Goal: Information Seeking & Learning: Learn about a topic

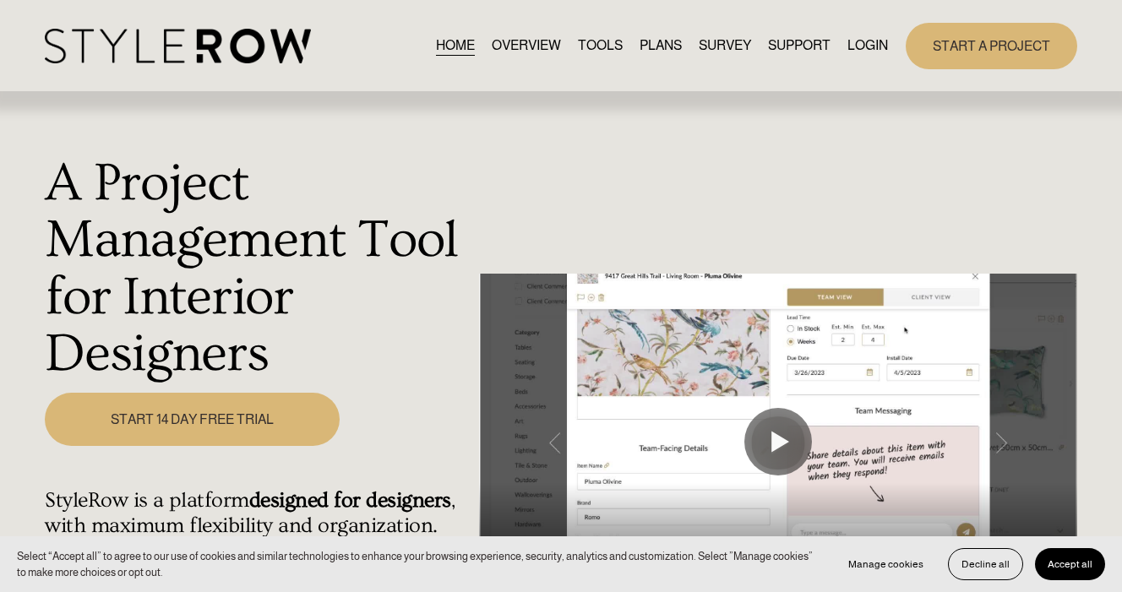
click at [874, 50] on link "LOGIN" at bounding box center [868, 46] width 41 height 23
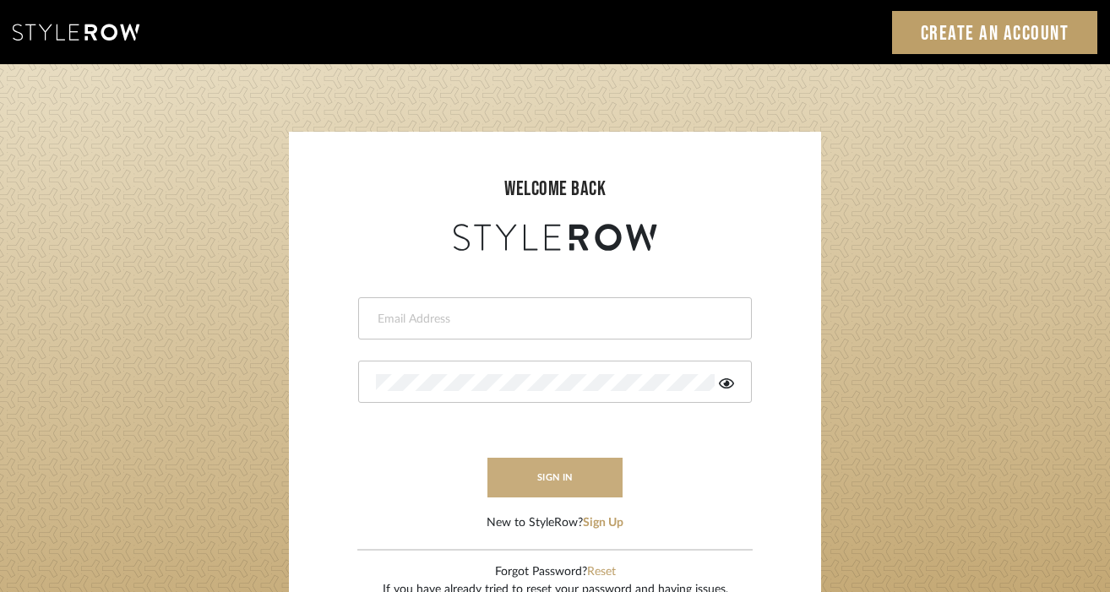
type input "christy@christyb.com"
click at [566, 476] on button "sign in" at bounding box center [555, 478] width 135 height 40
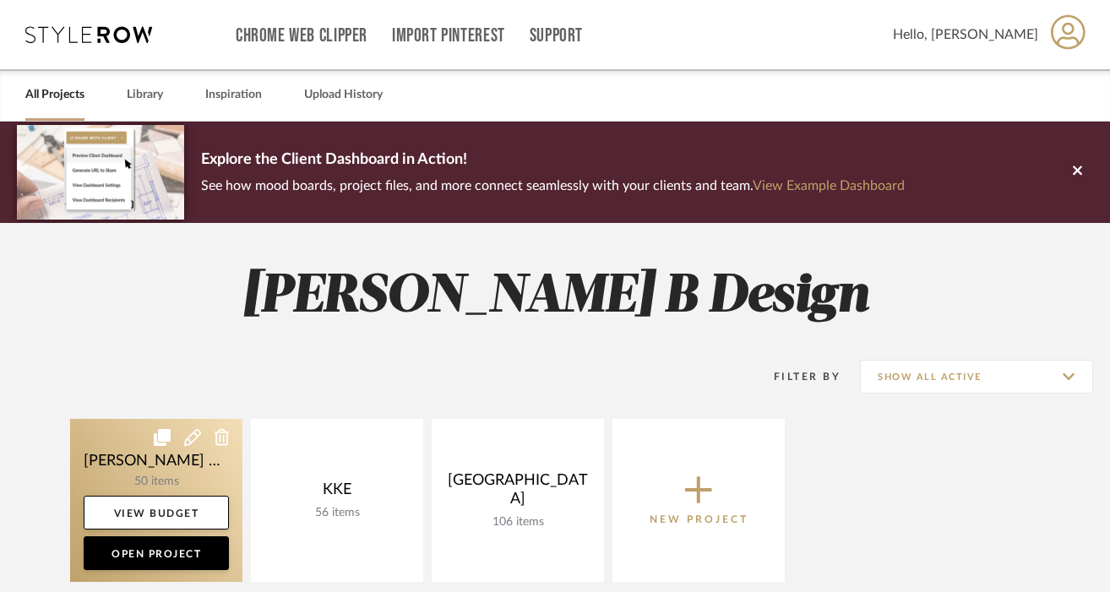
click at [166, 490] on link at bounding box center [156, 500] width 172 height 163
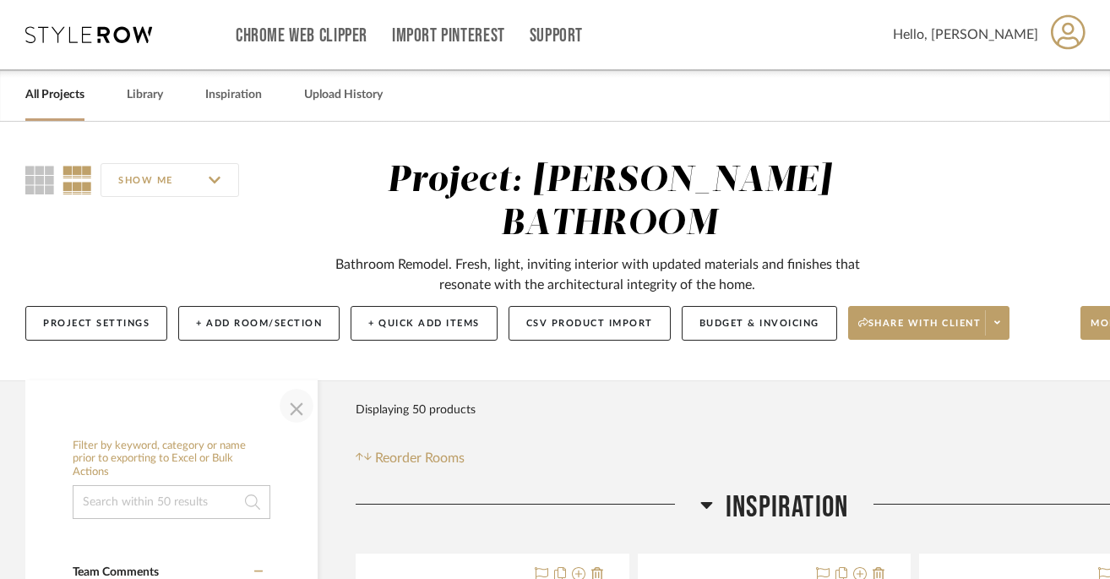
click at [293, 385] on span "button" at bounding box center [296, 405] width 41 height 41
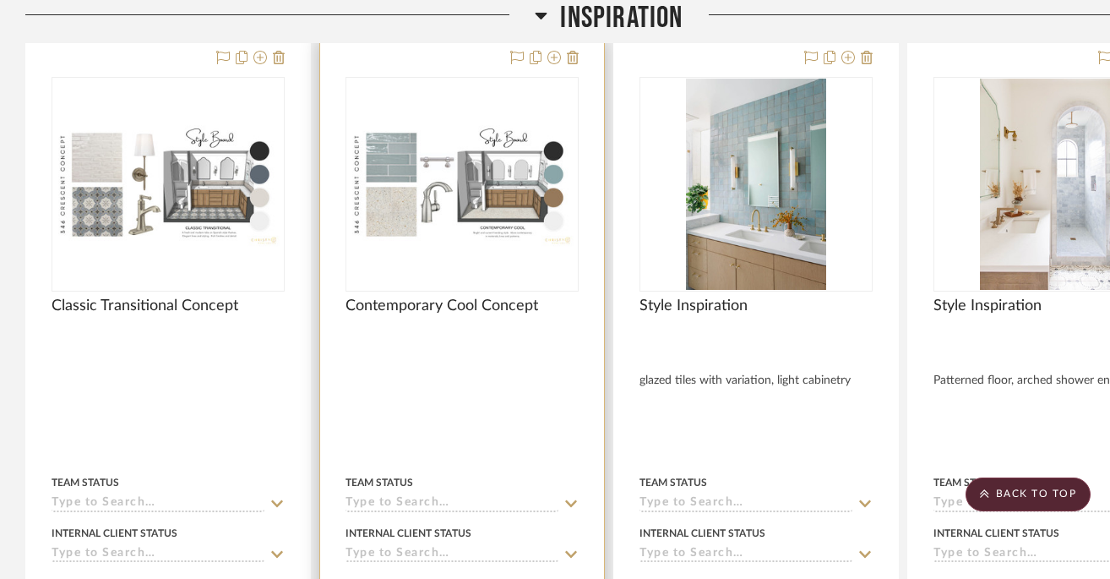
scroll to position [514, 0]
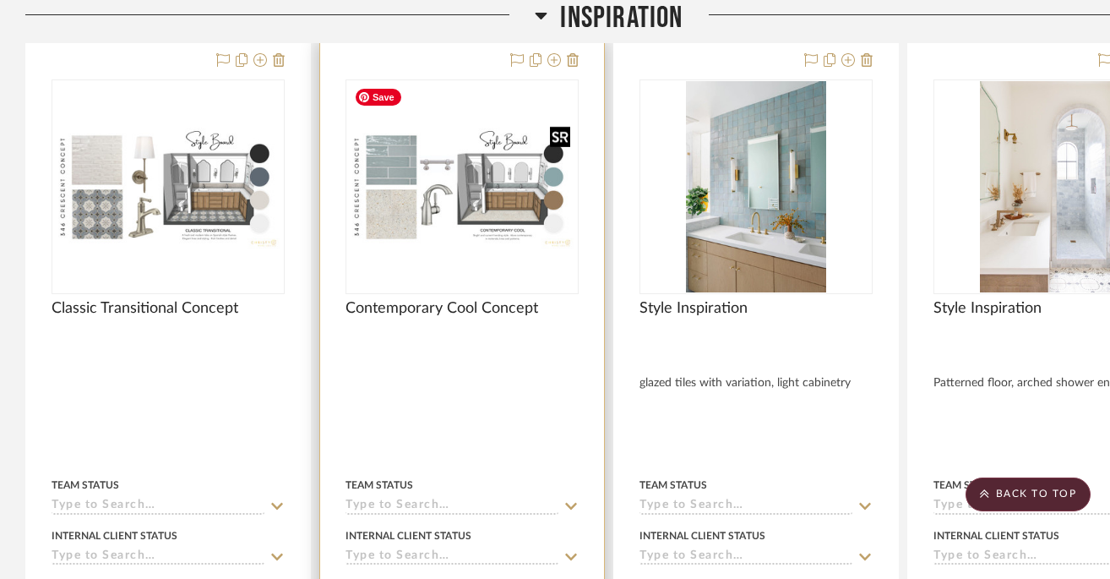
click at [489, 197] on img "0" at bounding box center [462, 187] width 230 height 129
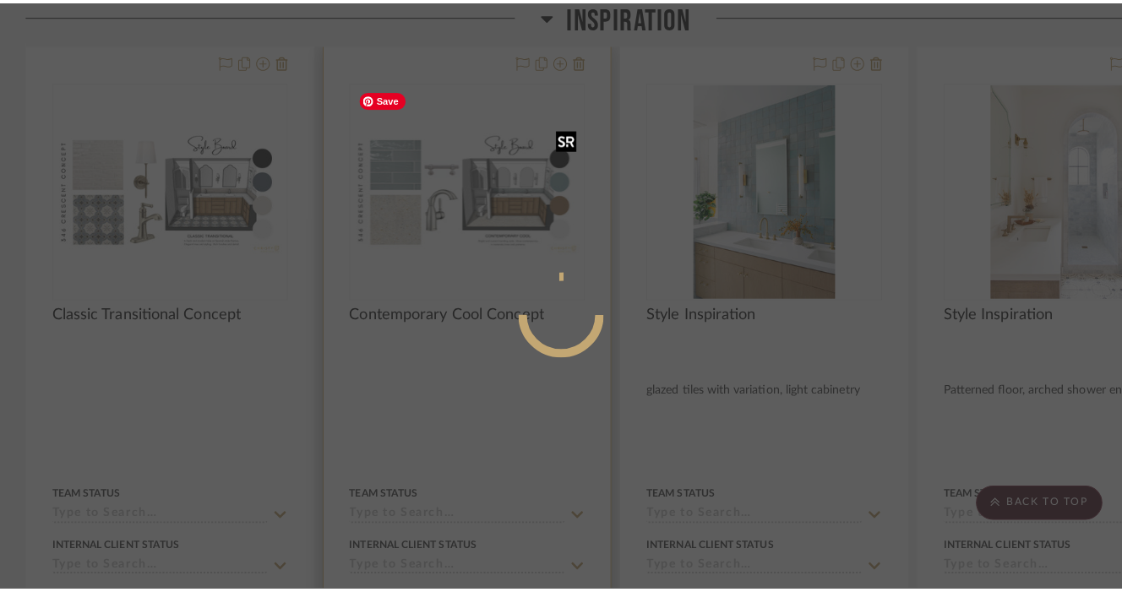
scroll to position [0, 0]
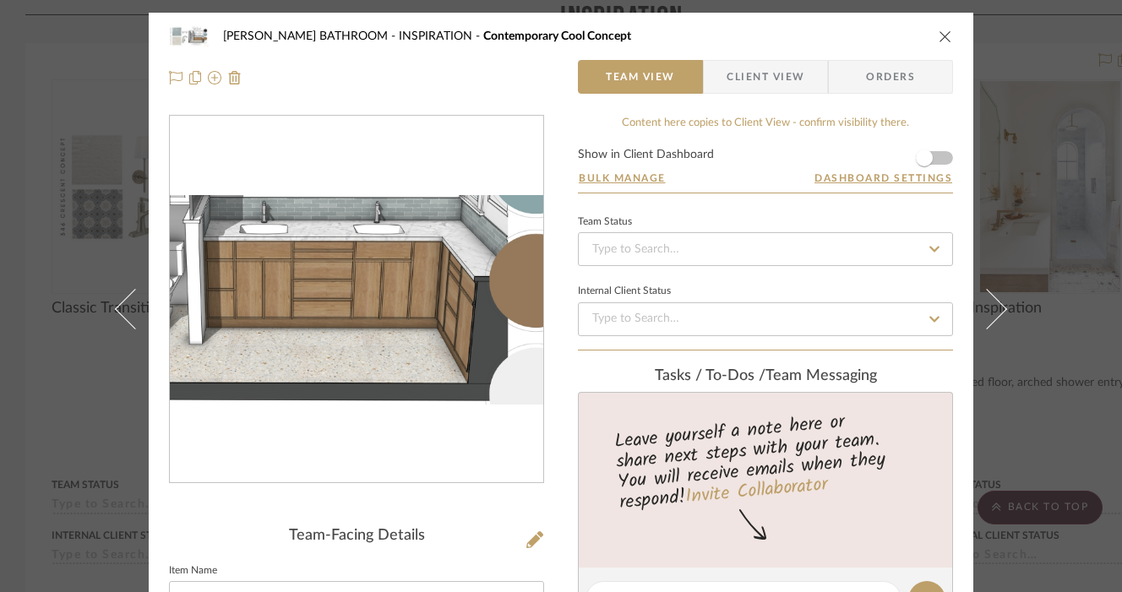
click at [439, 327] on img "0" at bounding box center [357, 300] width 374 height 210
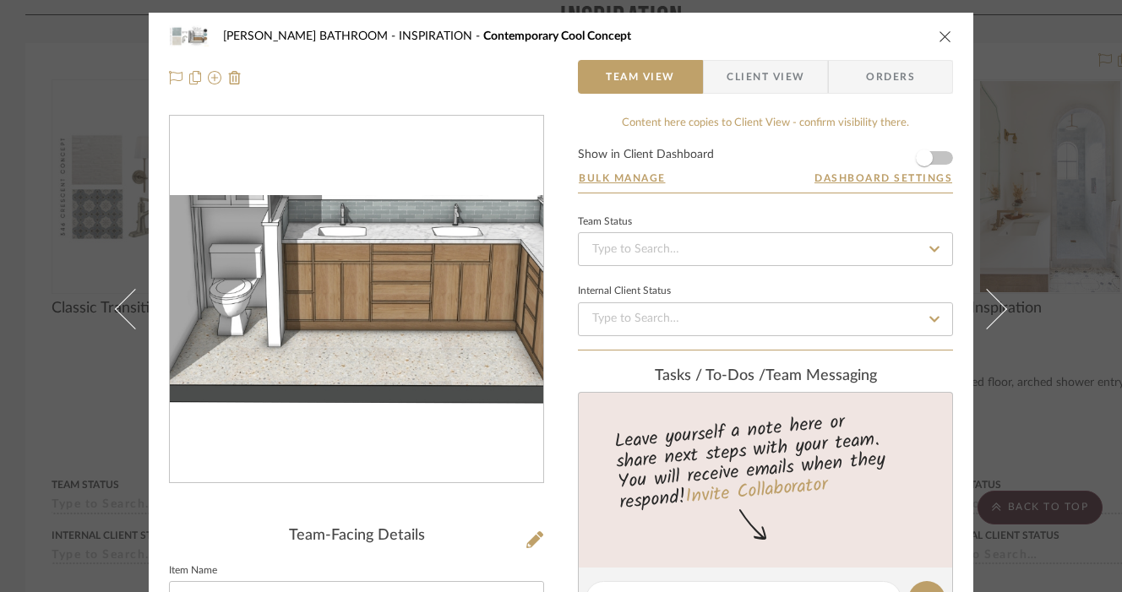
click at [413, 327] on img "0" at bounding box center [357, 300] width 374 height 210
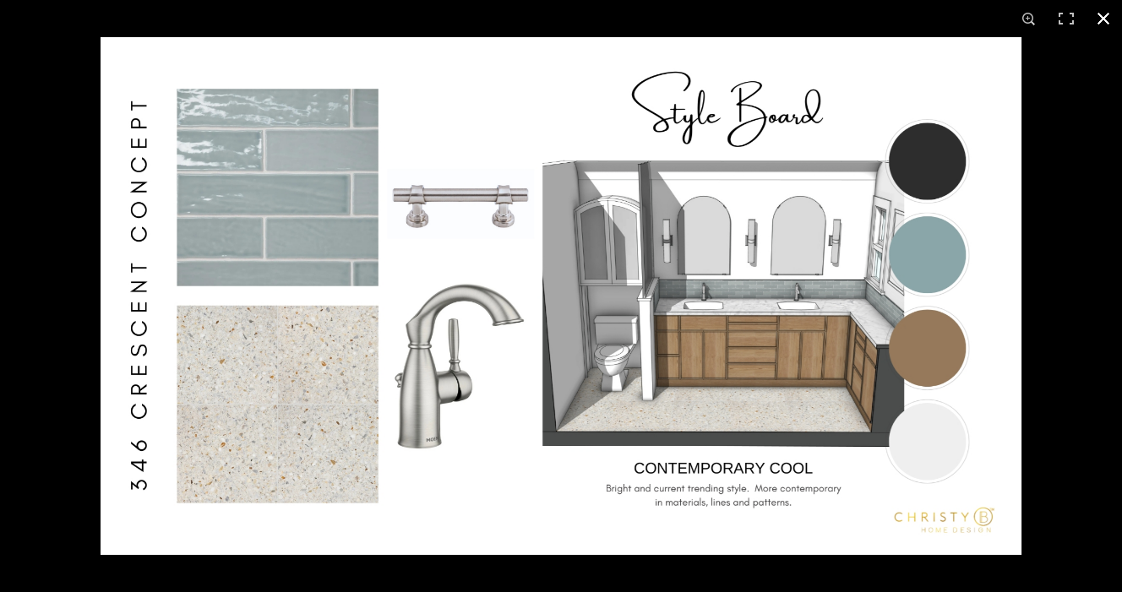
click at [1103, 17] on button at bounding box center [1103, 18] width 37 height 37
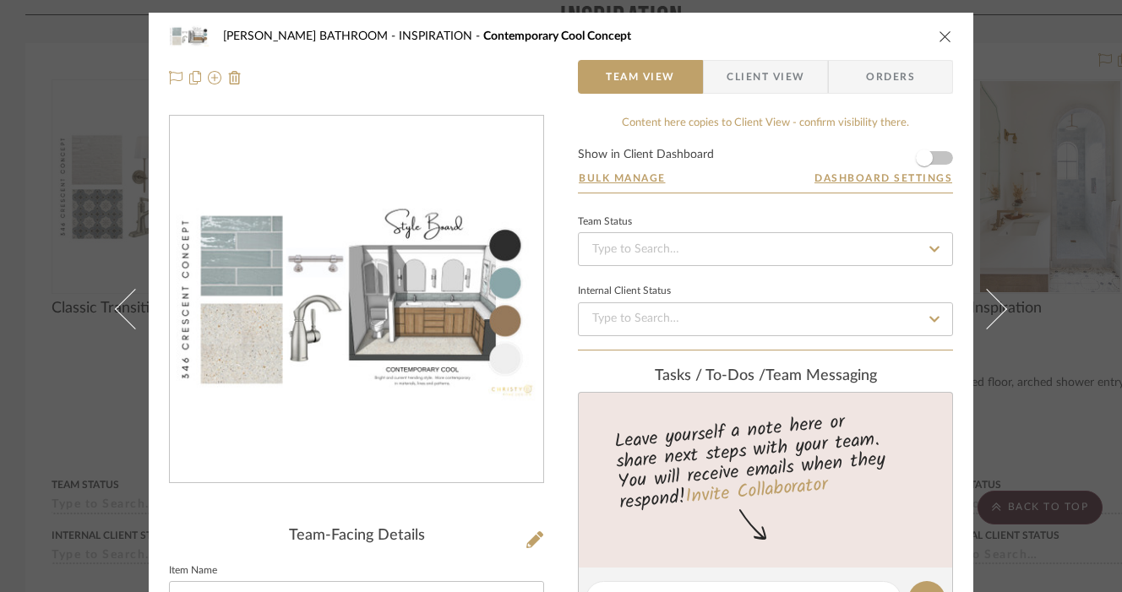
click at [939, 38] on icon "close" at bounding box center [946, 37] width 14 height 14
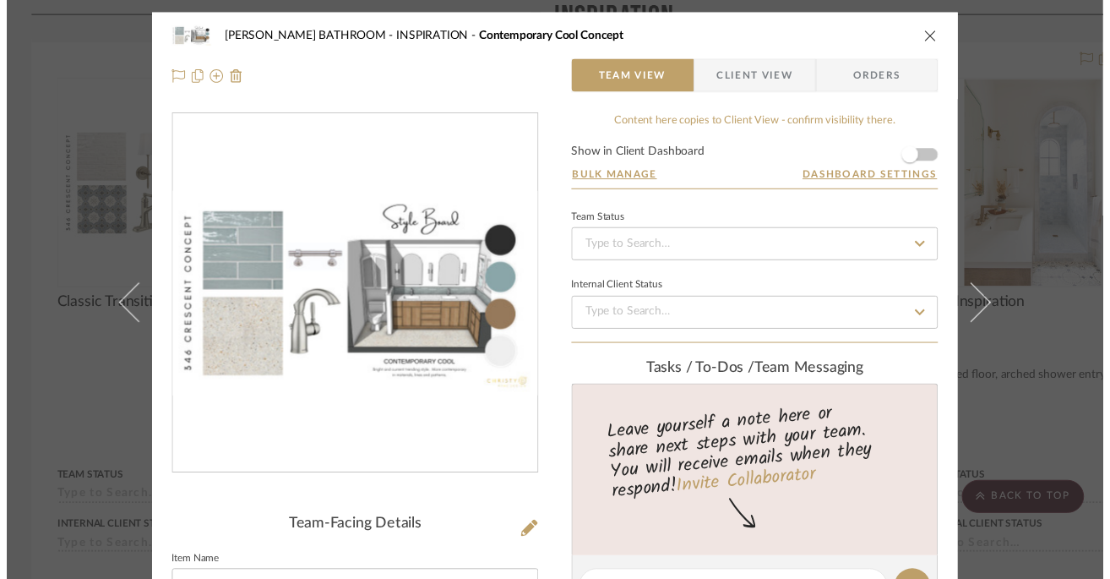
scroll to position [514, 0]
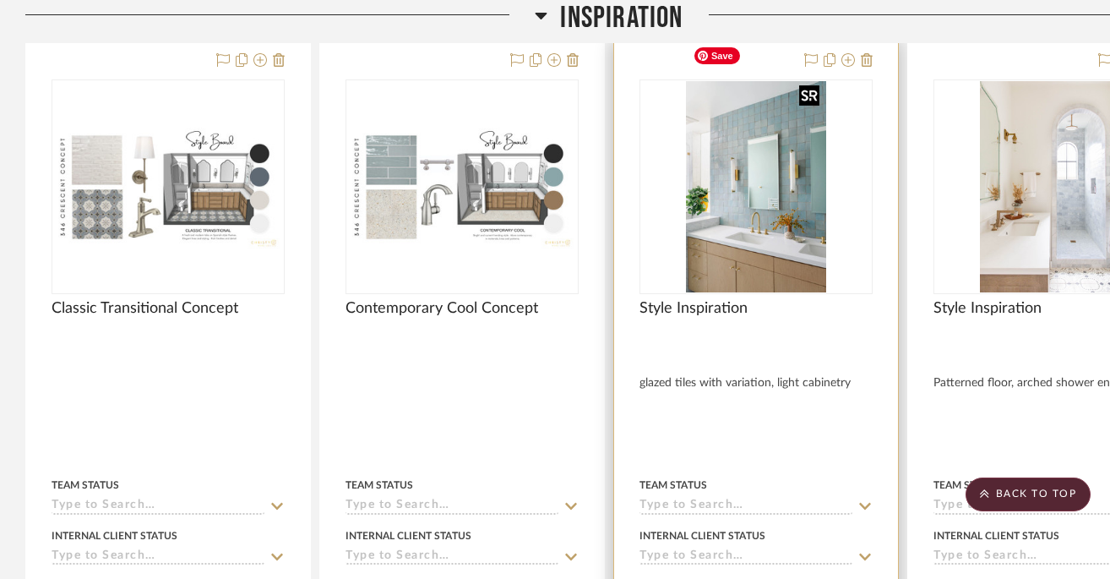
click at [782, 199] on img "0" at bounding box center [756, 186] width 140 height 211
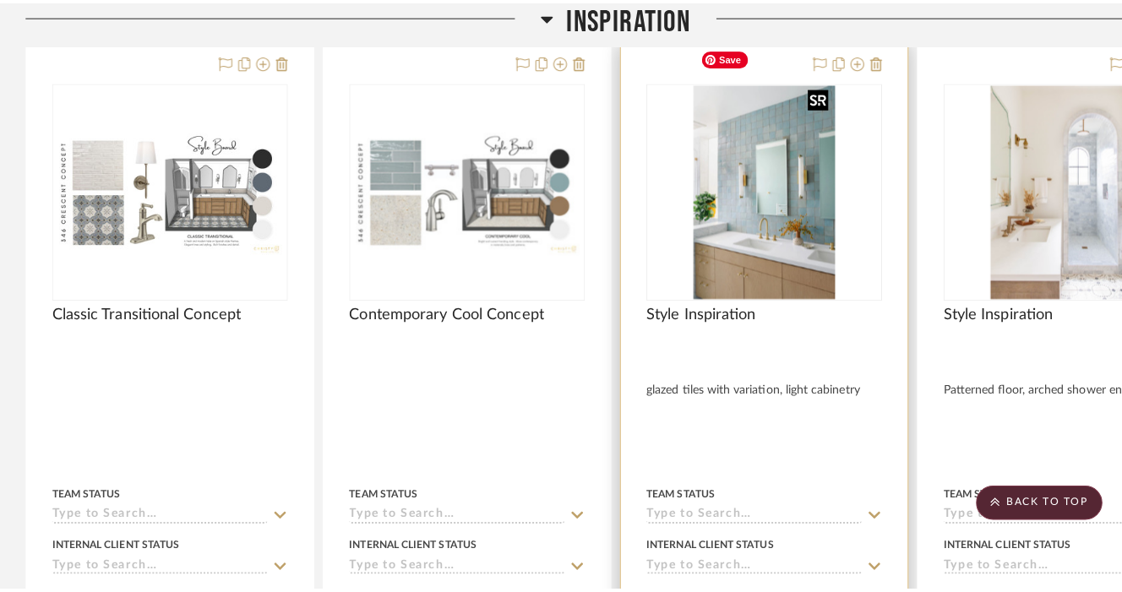
scroll to position [0, 0]
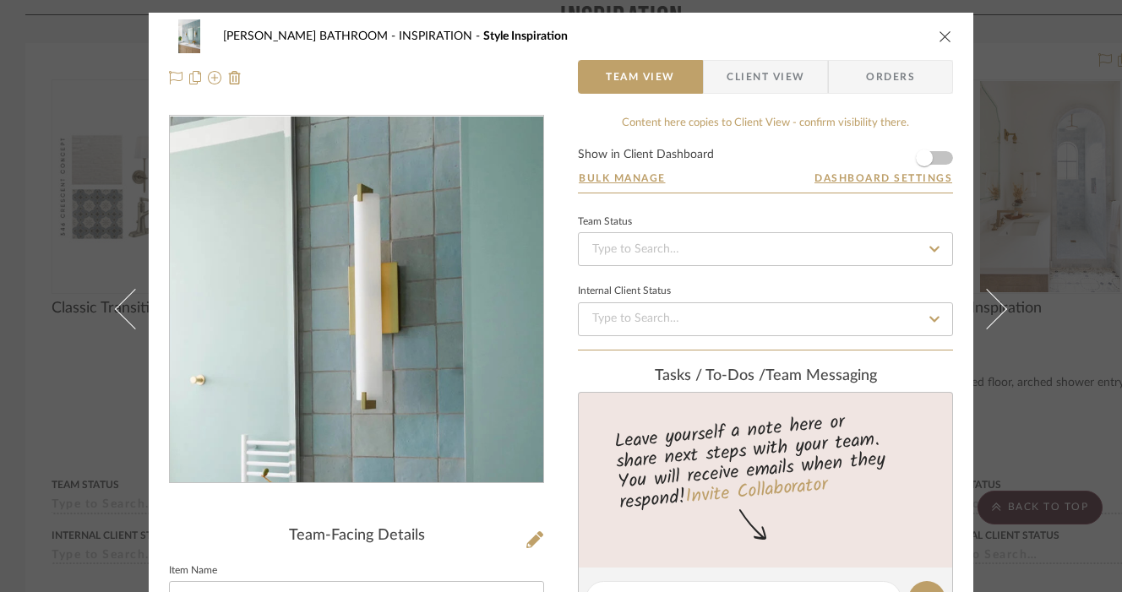
click at [425, 274] on img "0" at bounding box center [356, 300] width 244 height 367
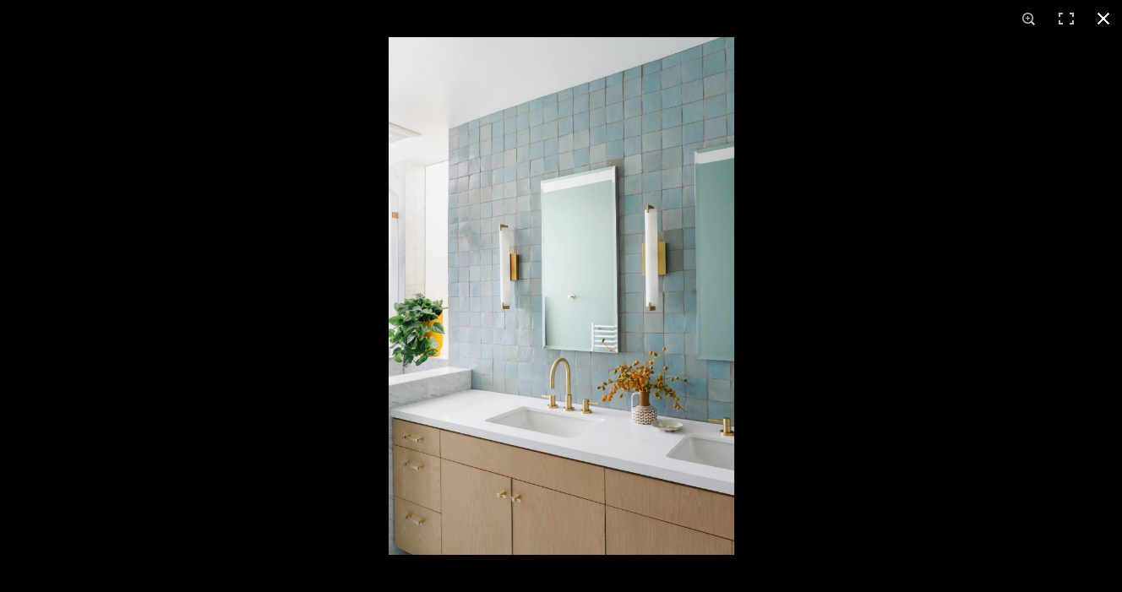
click at [1099, 24] on button at bounding box center [1103, 18] width 37 height 37
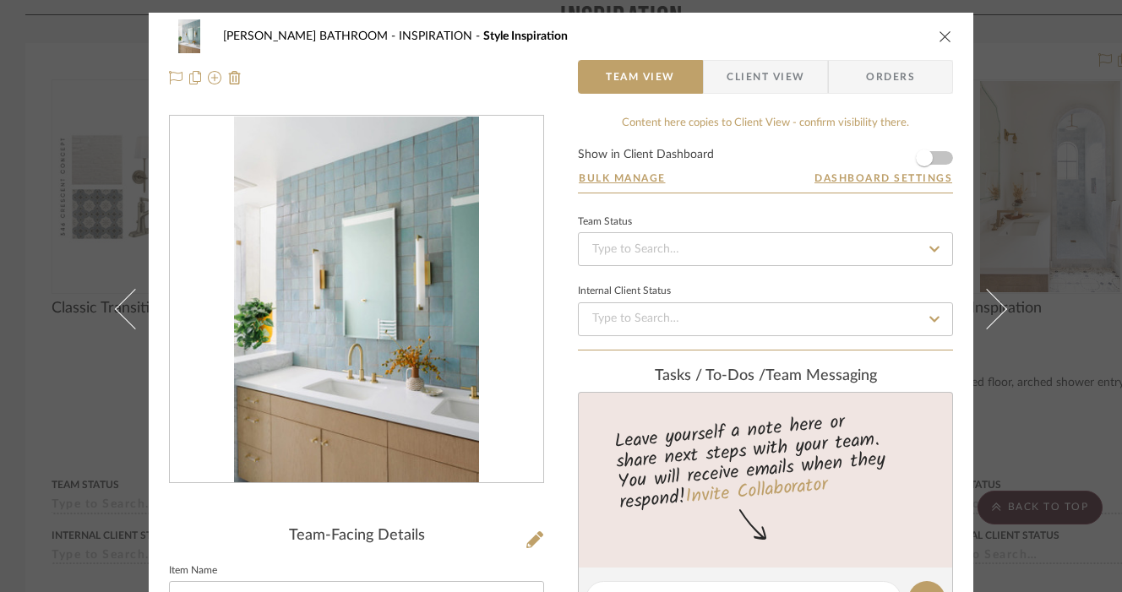
click at [939, 35] on icon "close" at bounding box center [946, 37] width 14 height 14
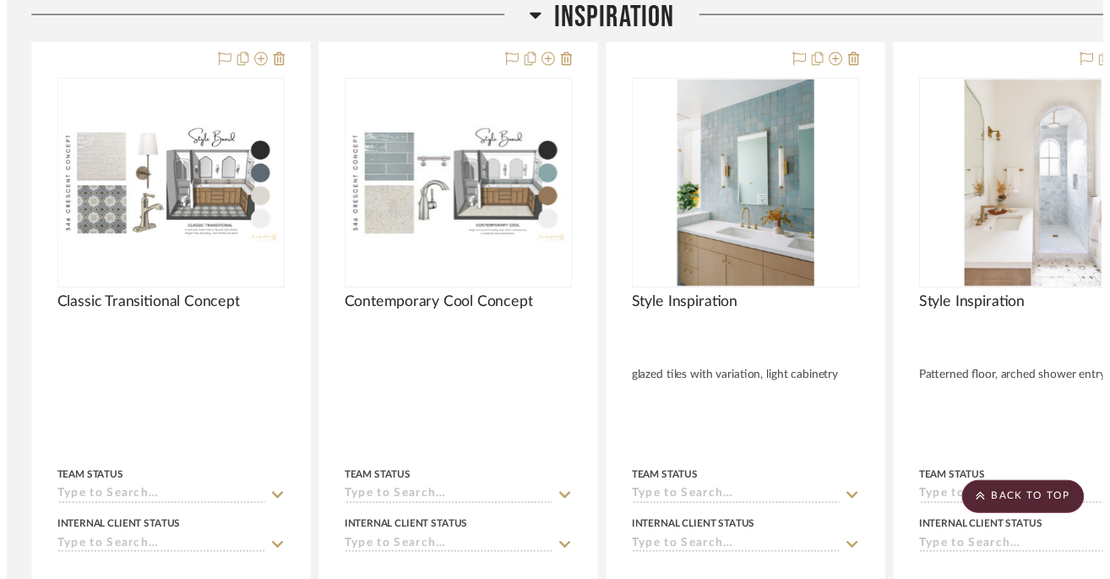
scroll to position [514, 0]
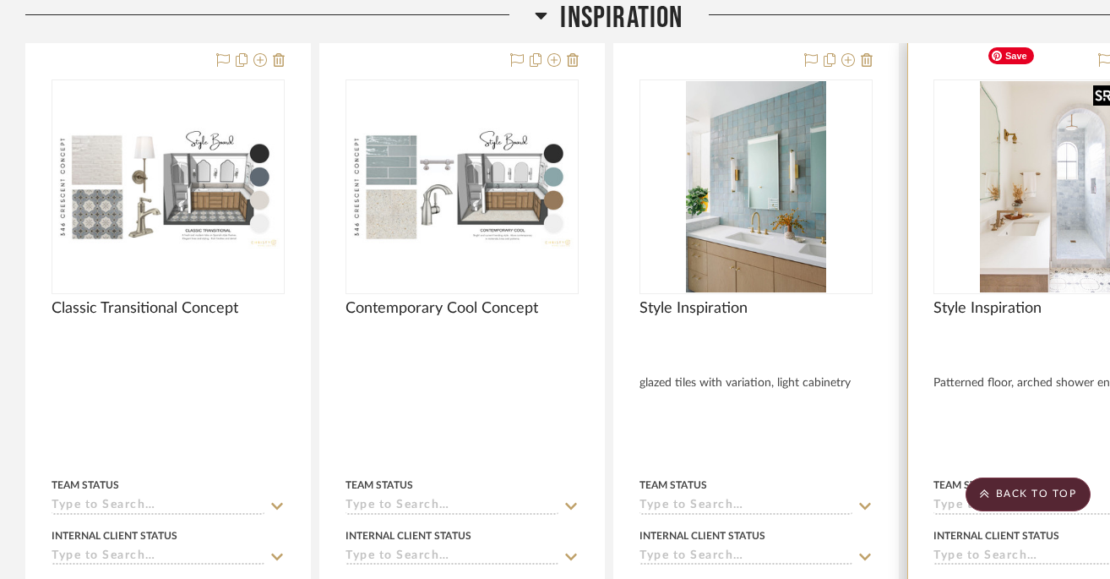
click at [1030, 155] on img "0" at bounding box center [1050, 186] width 140 height 211
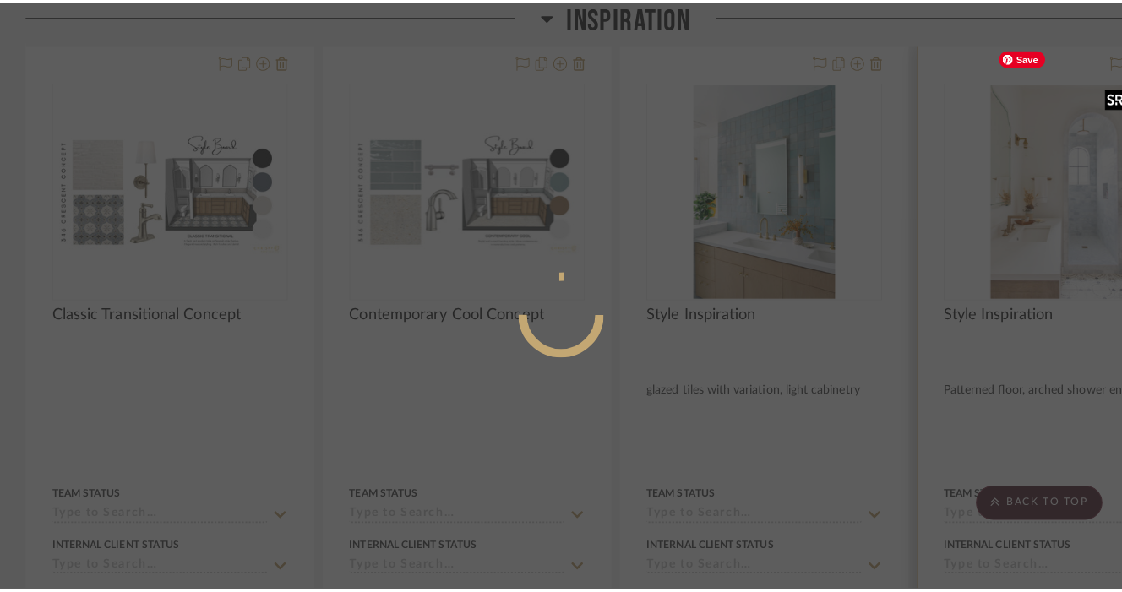
scroll to position [0, 0]
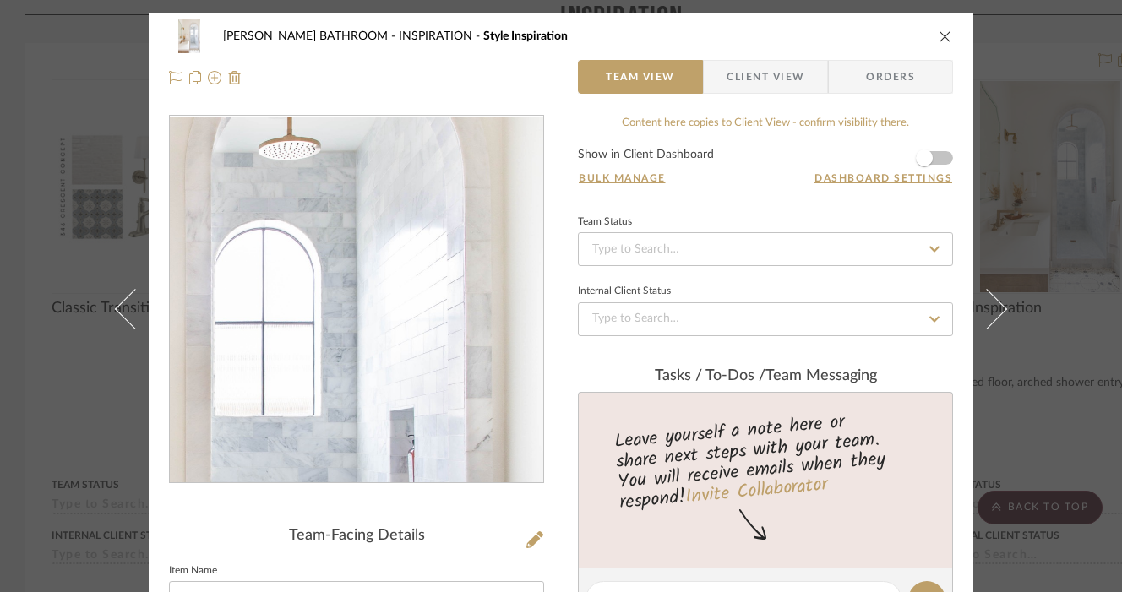
click at [417, 248] on img "0" at bounding box center [356, 300] width 244 height 367
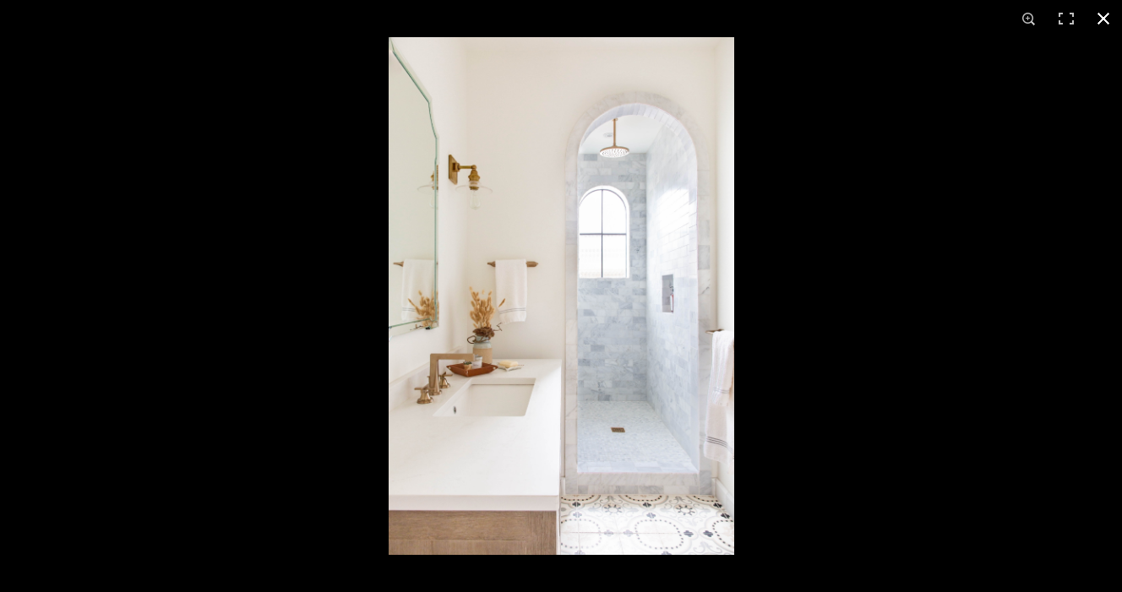
click at [1107, 19] on button at bounding box center [1103, 18] width 37 height 37
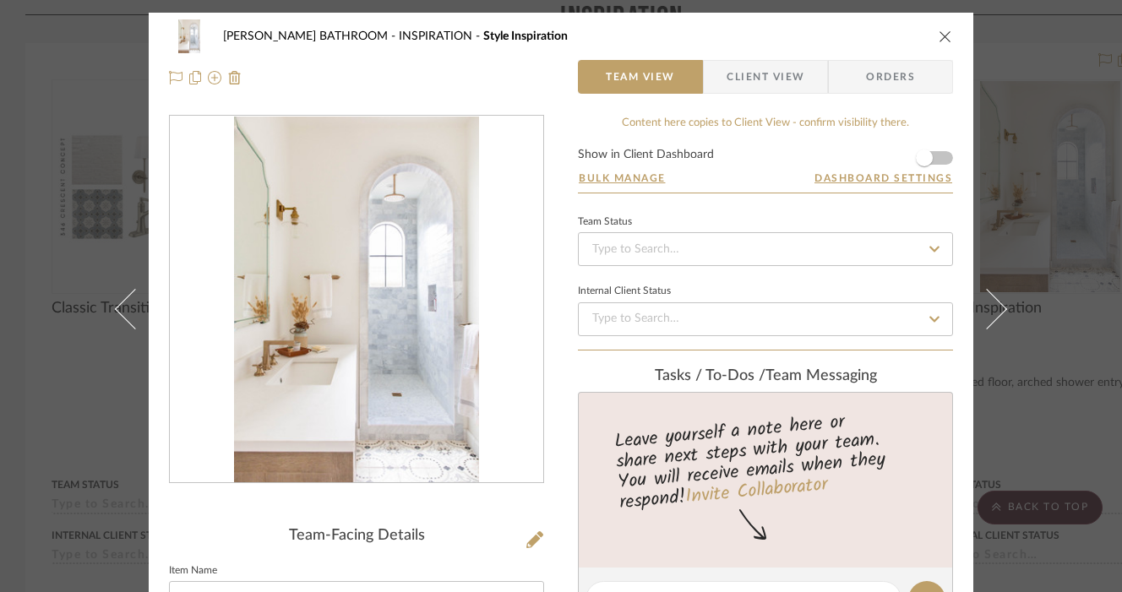
click at [939, 34] on icon "close" at bounding box center [946, 37] width 14 height 14
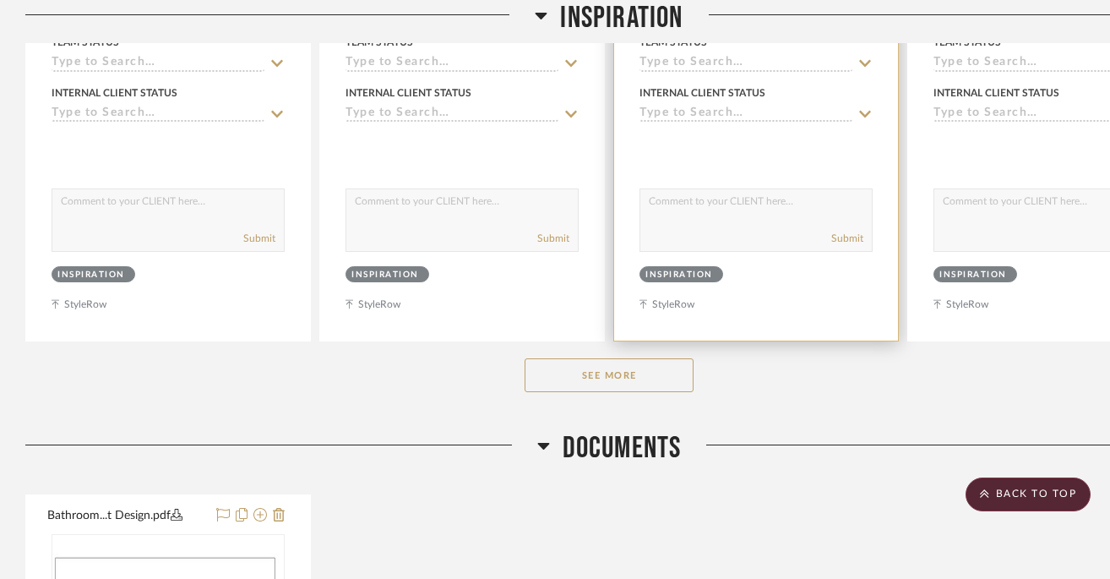
scroll to position [959, 0]
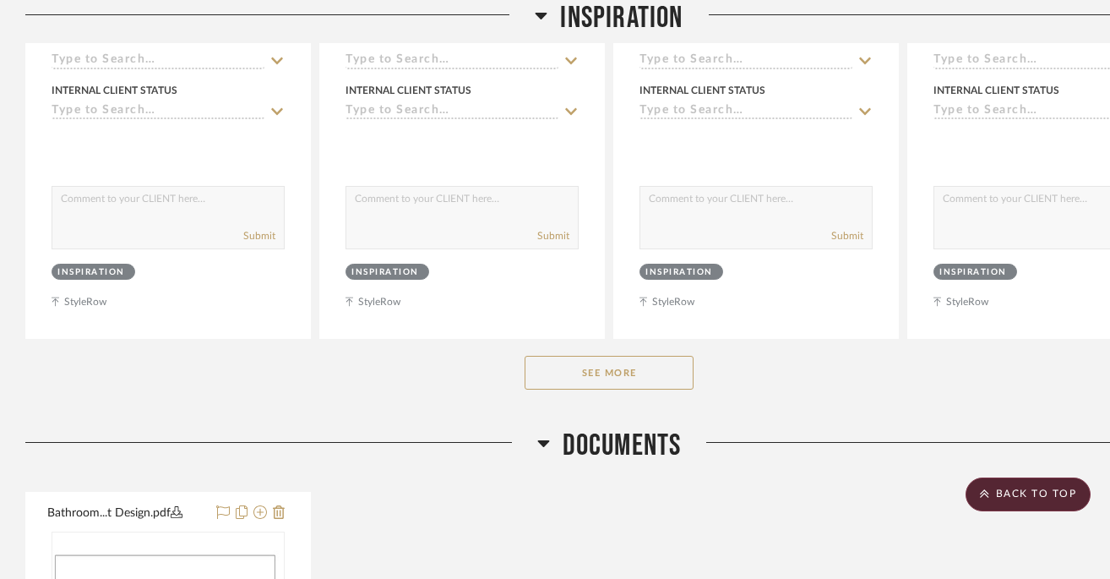
click at [607, 356] on button "See More" at bounding box center [609, 373] width 169 height 34
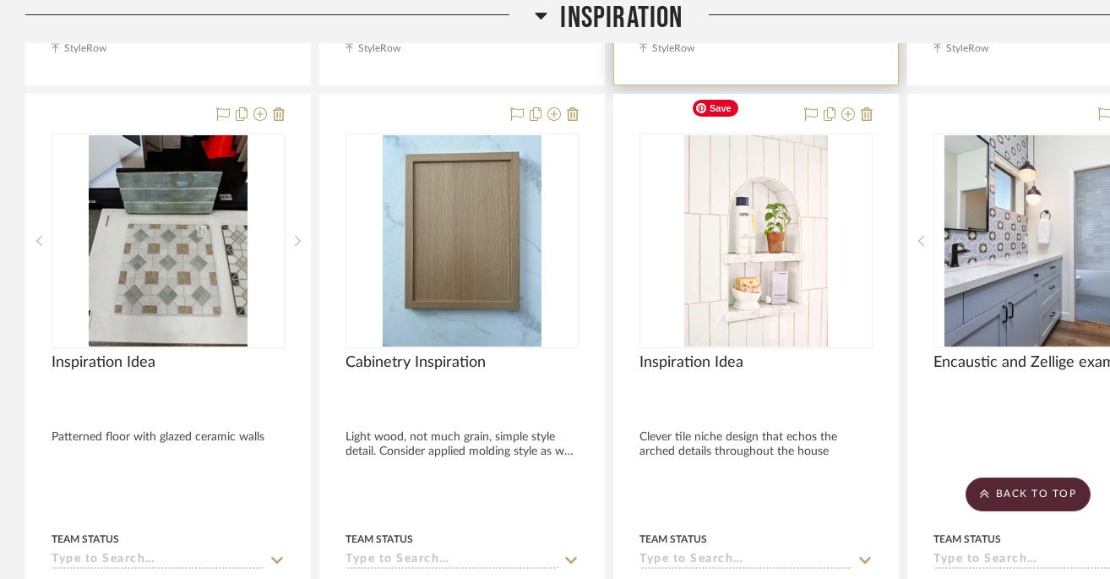
scroll to position [1214, 0]
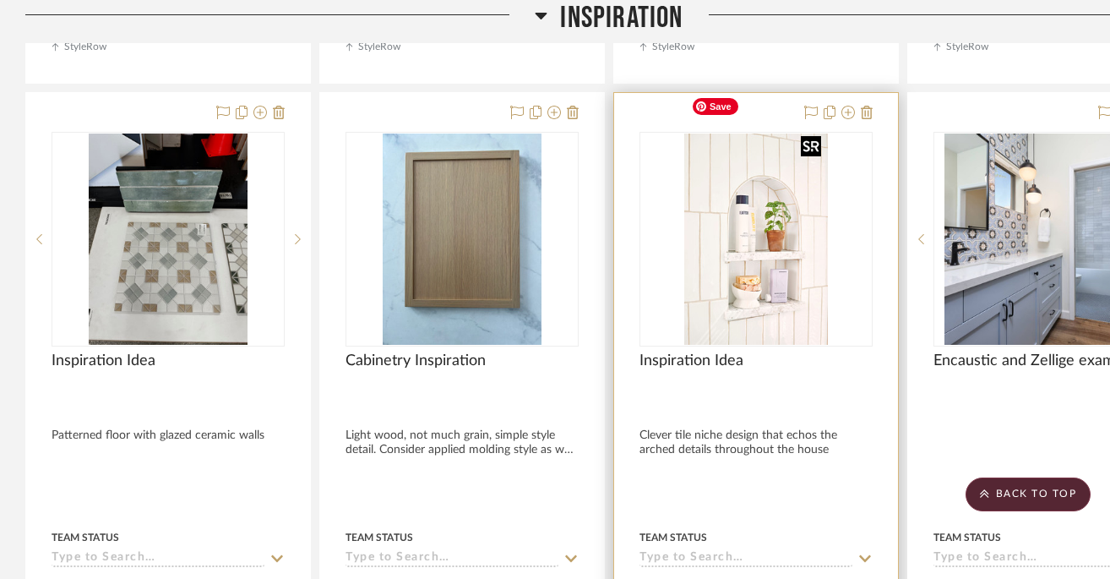
click at [794, 272] on img "0" at bounding box center [756, 239] width 144 height 211
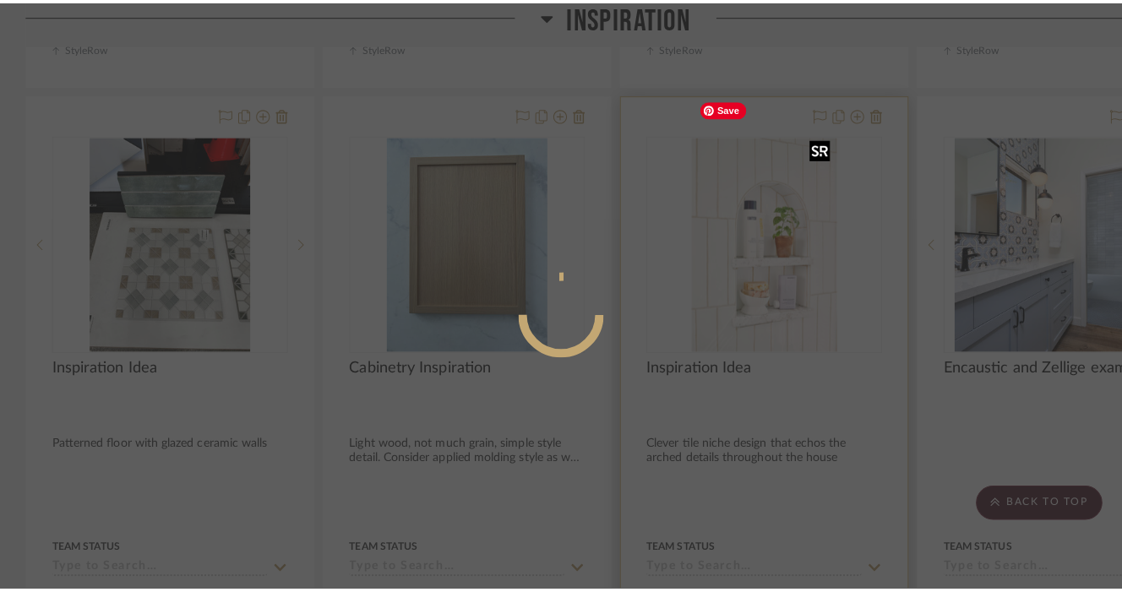
scroll to position [0, 0]
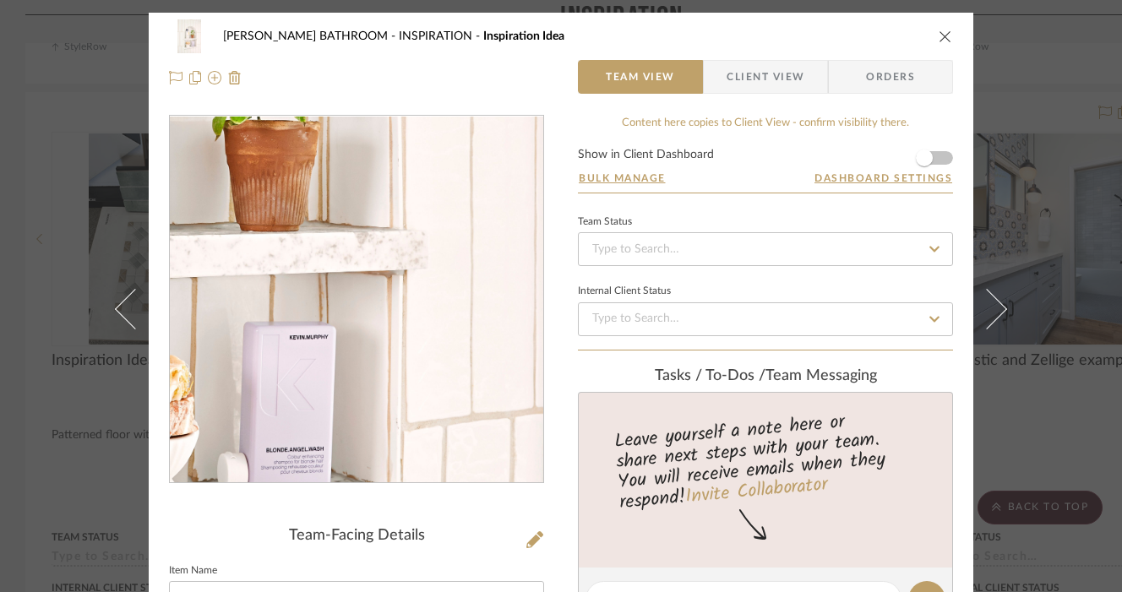
click at [459, 344] on img "0" at bounding box center [356, 300] width 249 height 367
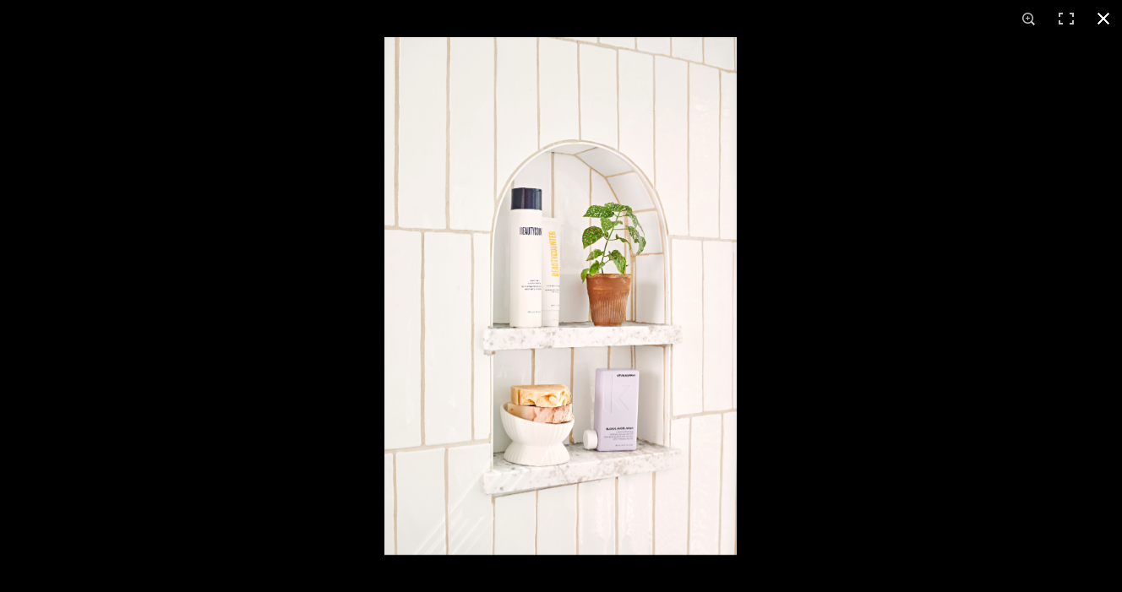
click at [1103, 18] on button at bounding box center [1103, 18] width 37 height 37
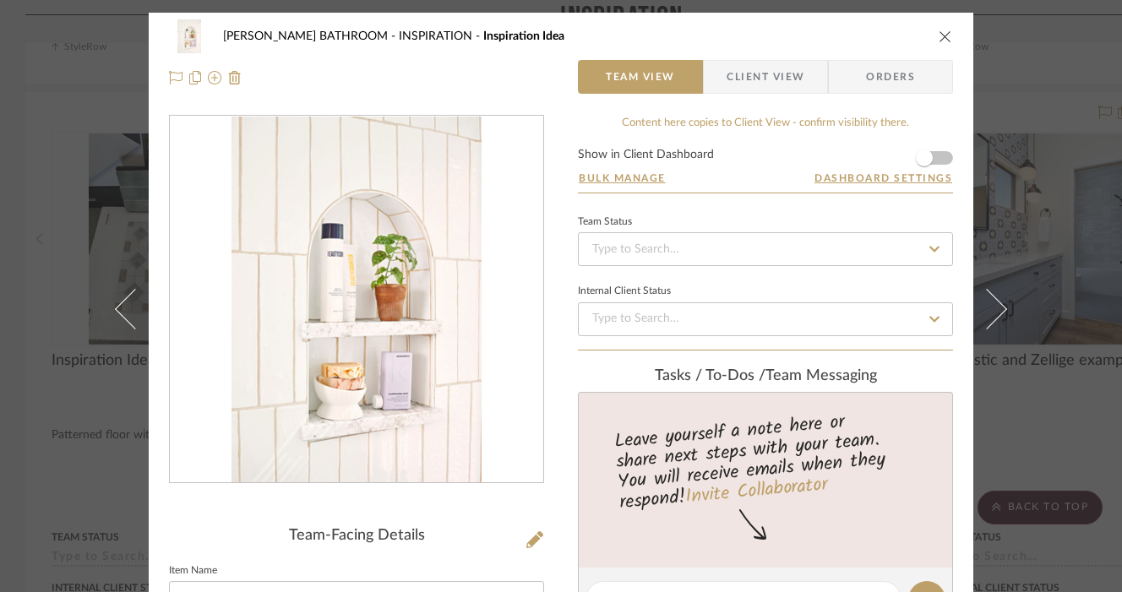
click at [939, 42] on icon "close" at bounding box center [946, 37] width 14 height 14
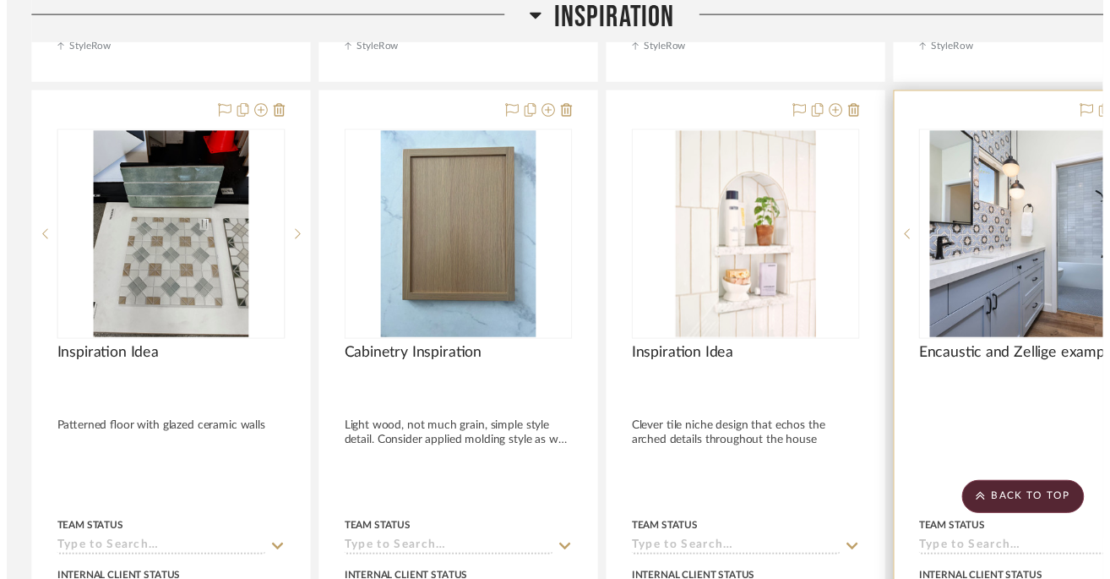
scroll to position [1214, 0]
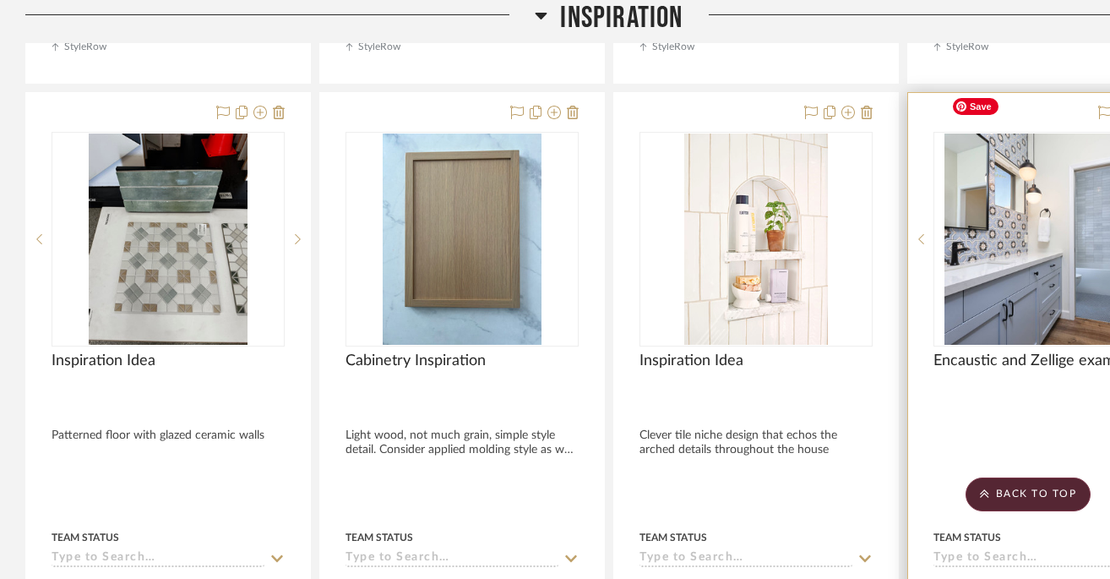
click at [1011, 248] on img "0" at bounding box center [1050, 239] width 211 height 211
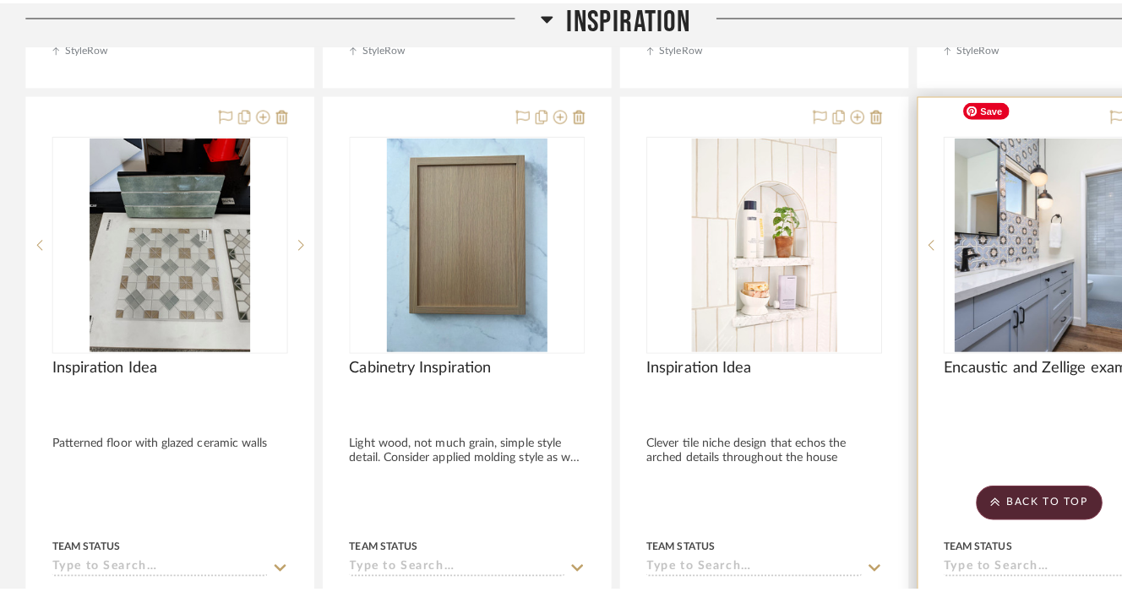
scroll to position [0, 0]
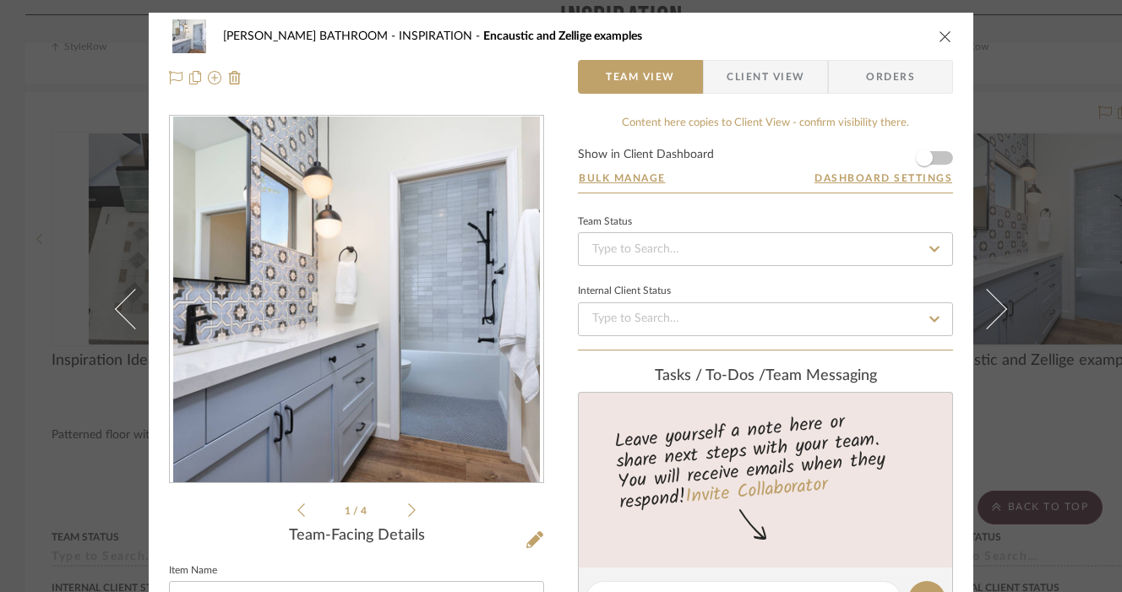
click at [941, 35] on icon "close" at bounding box center [946, 37] width 14 height 14
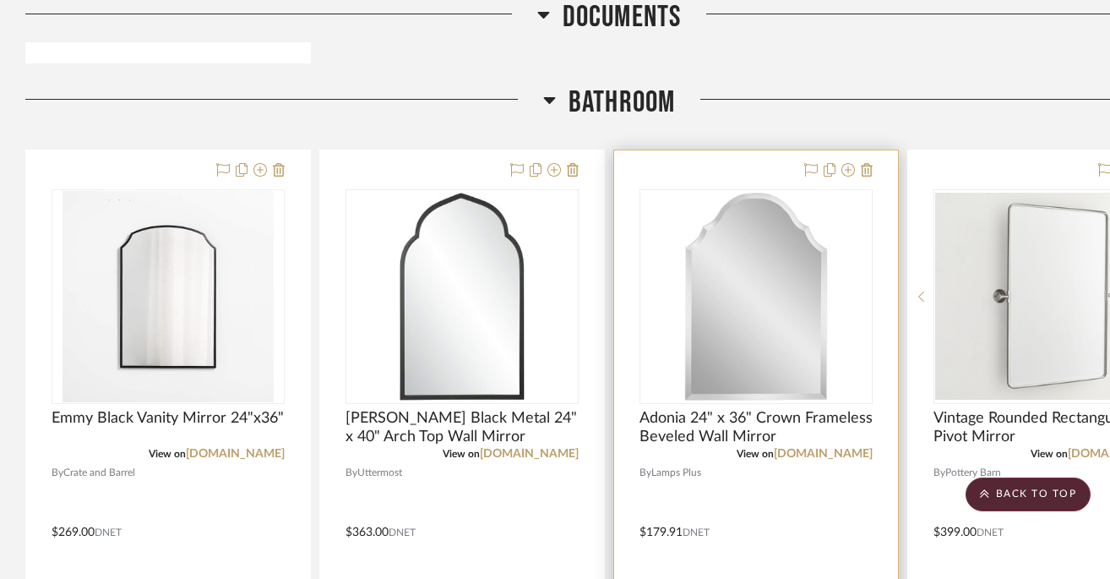
scroll to position [3980, 0]
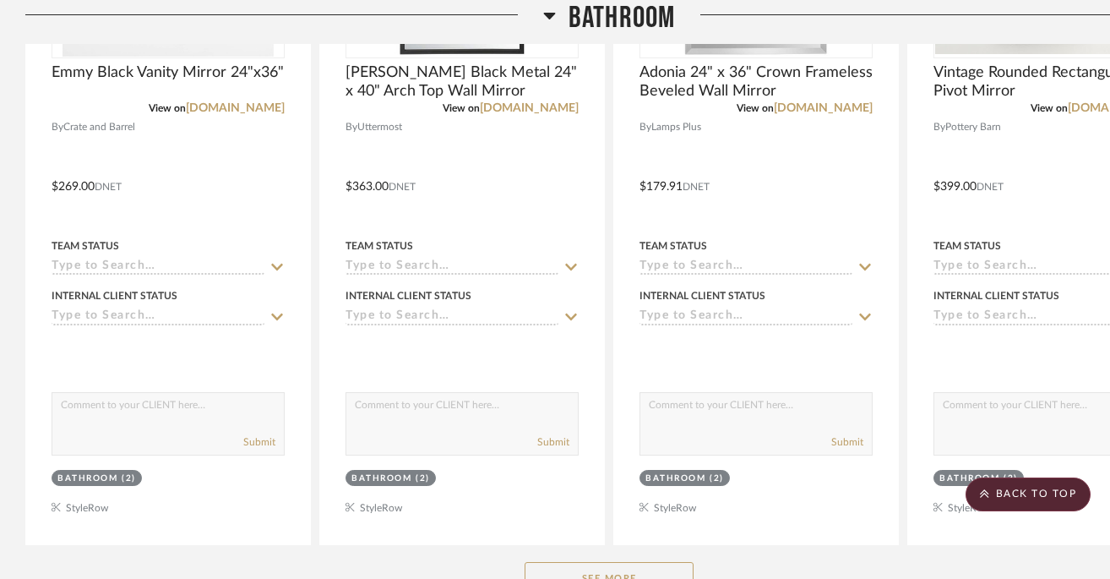
click at [649, 562] on button "See More" at bounding box center [609, 579] width 169 height 34
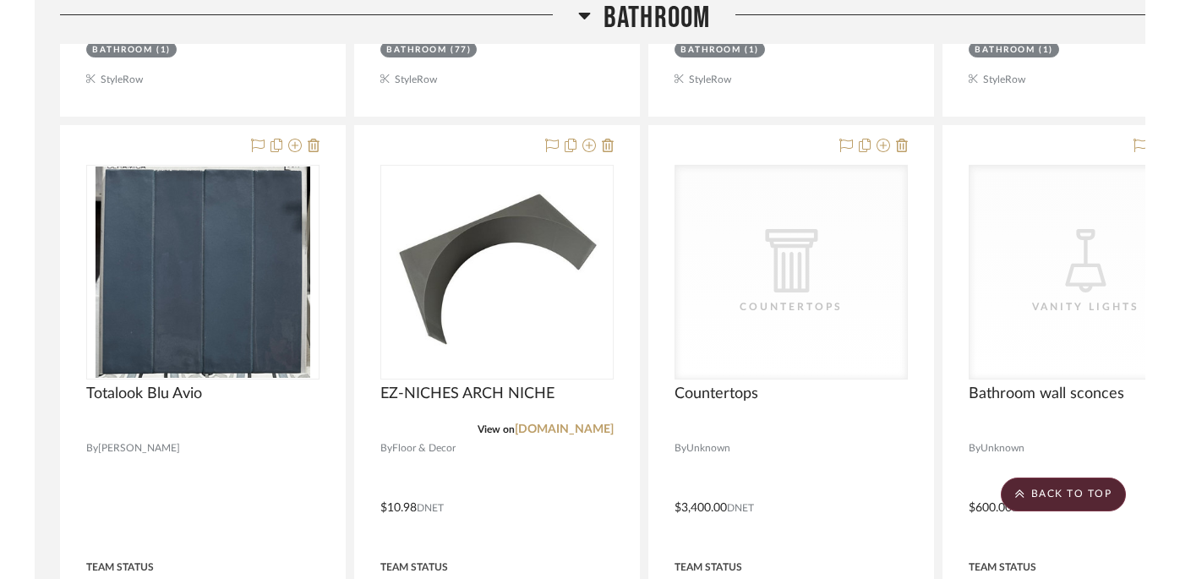
scroll to position [7418, 0]
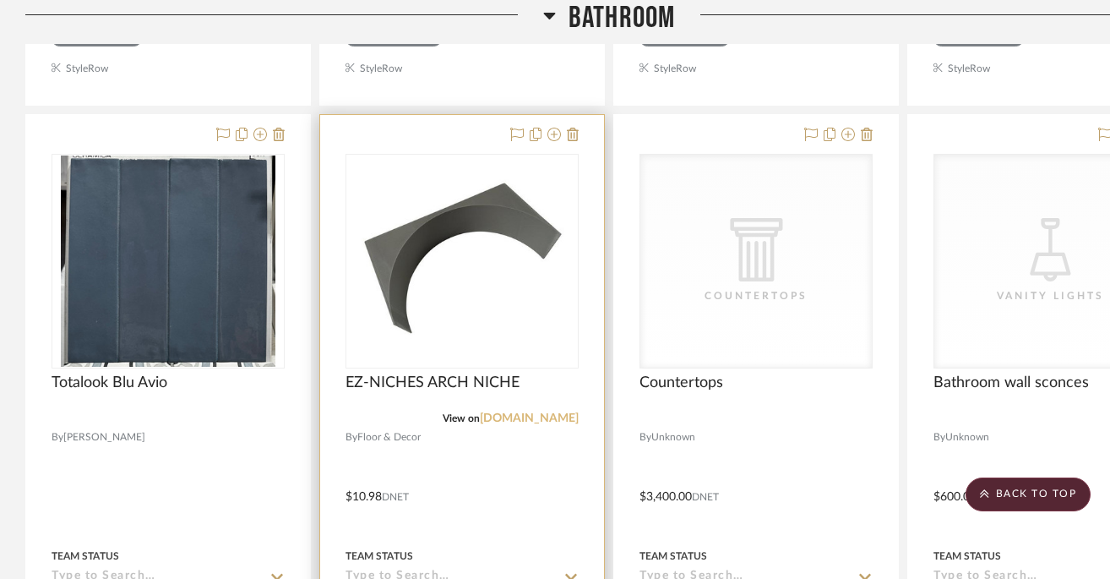
click at [525, 412] on link "[DOMAIN_NAME]" at bounding box center [529, 418] width 99 height 12
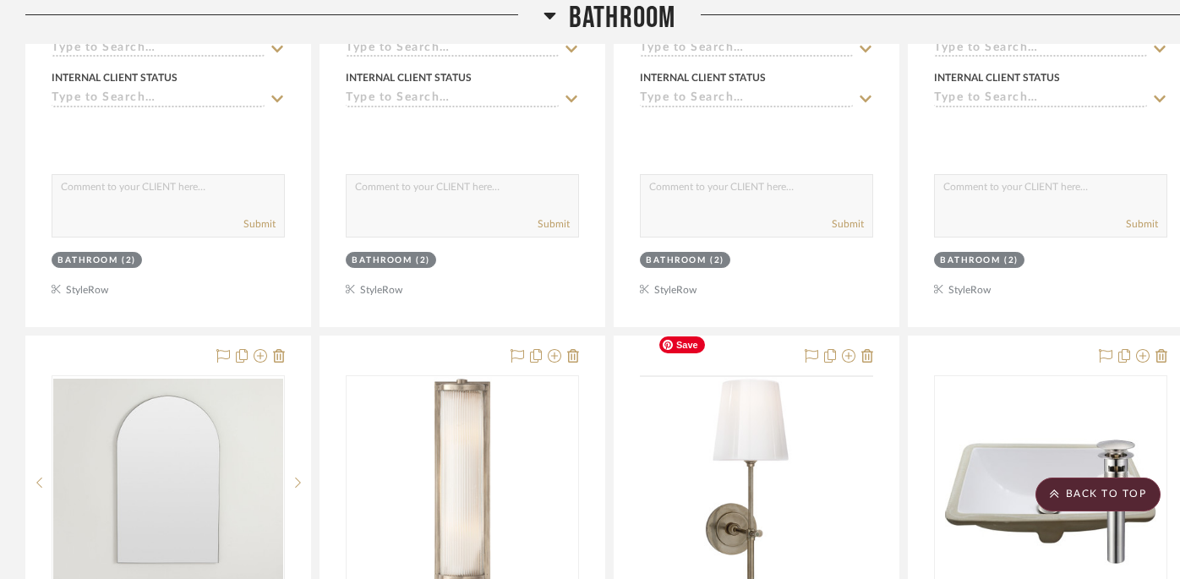
scroll to position [4429, 0]
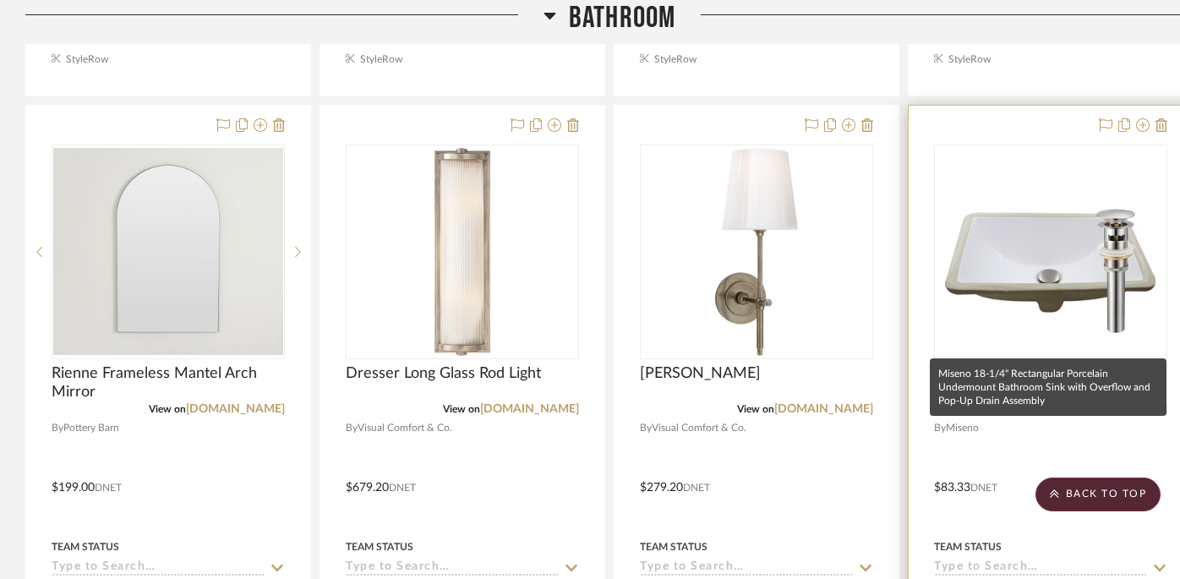
click at [1040, 364] on span "Miseno 18-1/4" Rectangular Porcelain Undermount Bathroom Sink with Overflow and…" at bounding box center [1050, 382] width 233 height 37
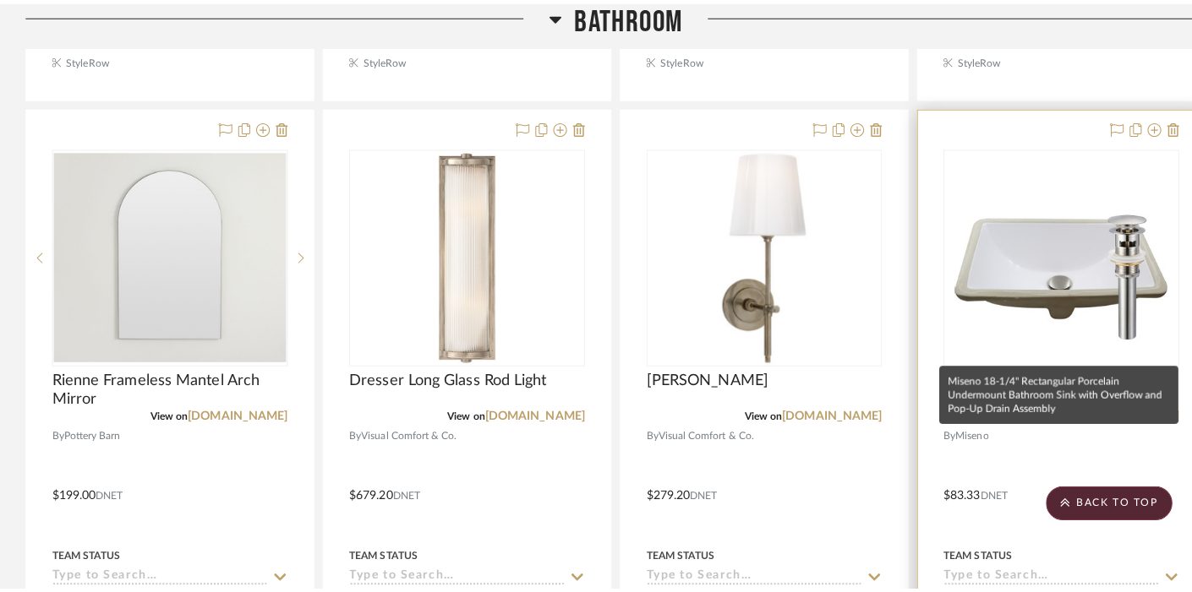
scroll to position [0, 0]
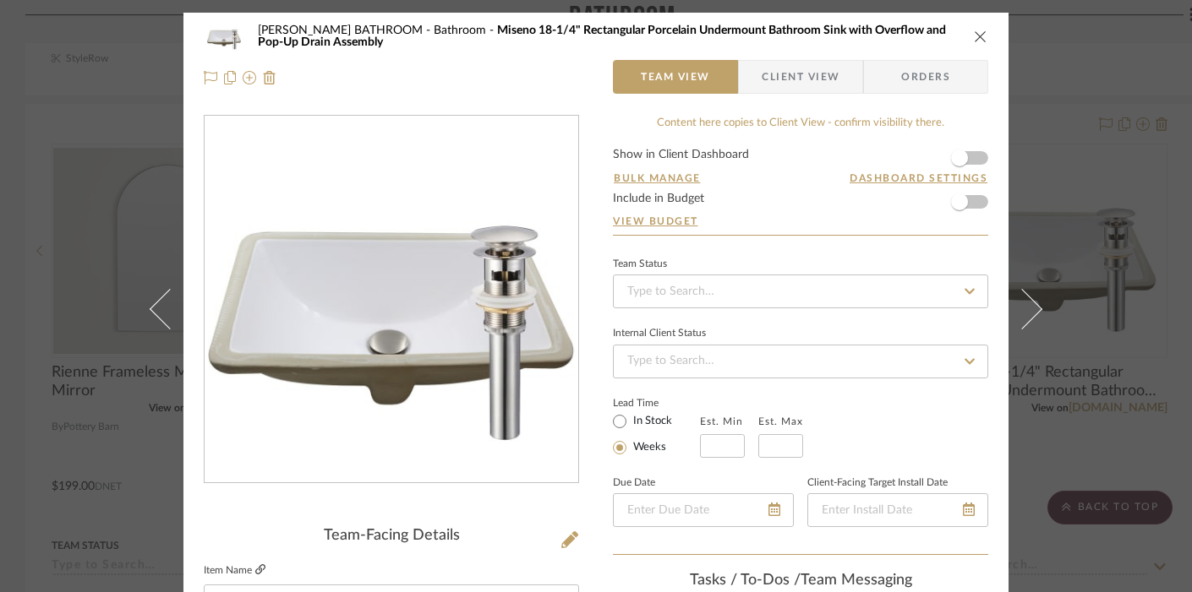
click at [259, 570] on icon at bounding box center [260, 569] width 10 height 10
click at [973, 35] on icon "close" at bounding box center [980, 37] width 14 height 14
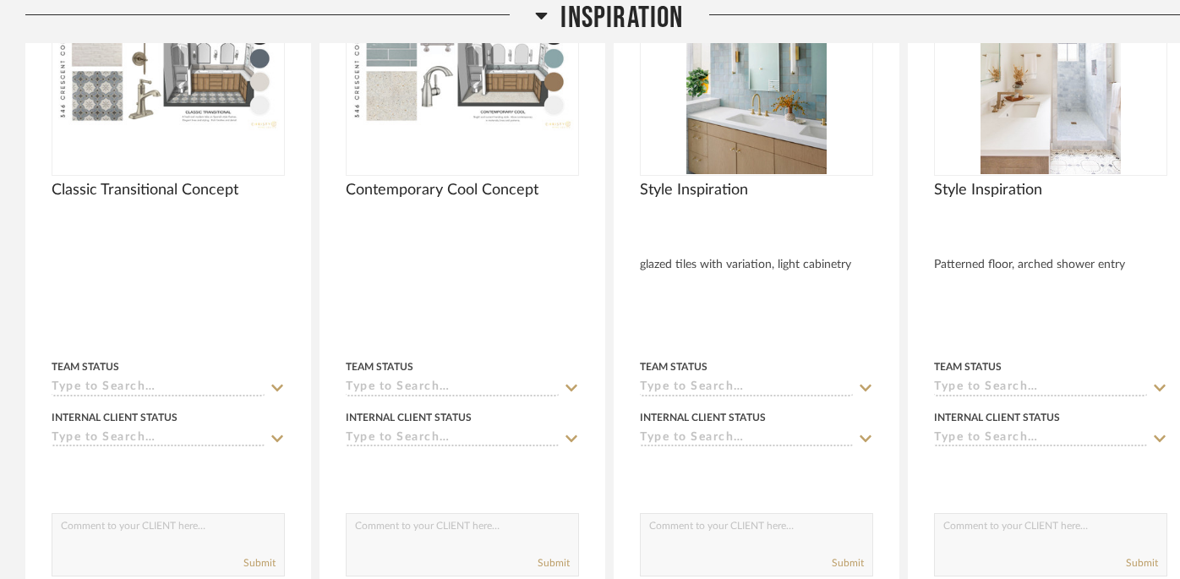
scroll to position [1170, 0]
